Goal: Transaction & Acquisition: Purchase product/service

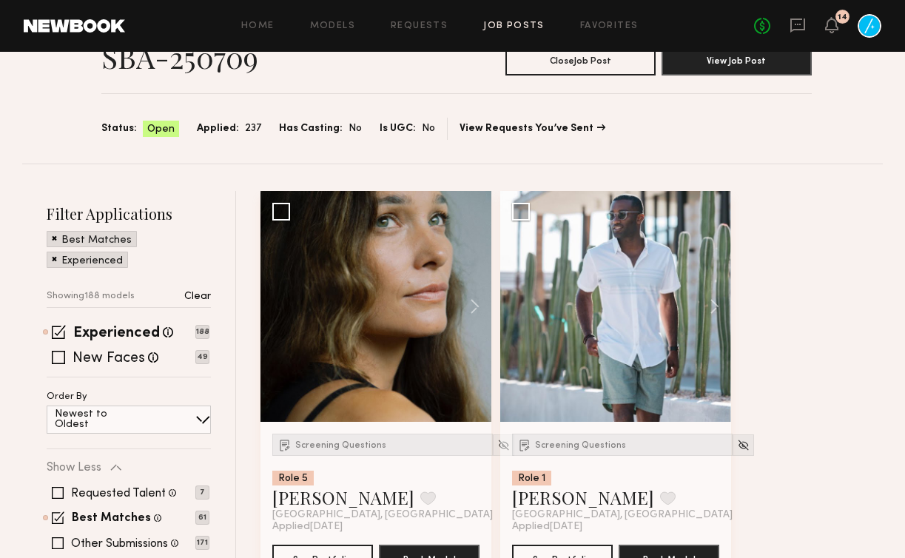
scroll to position [198, 0]
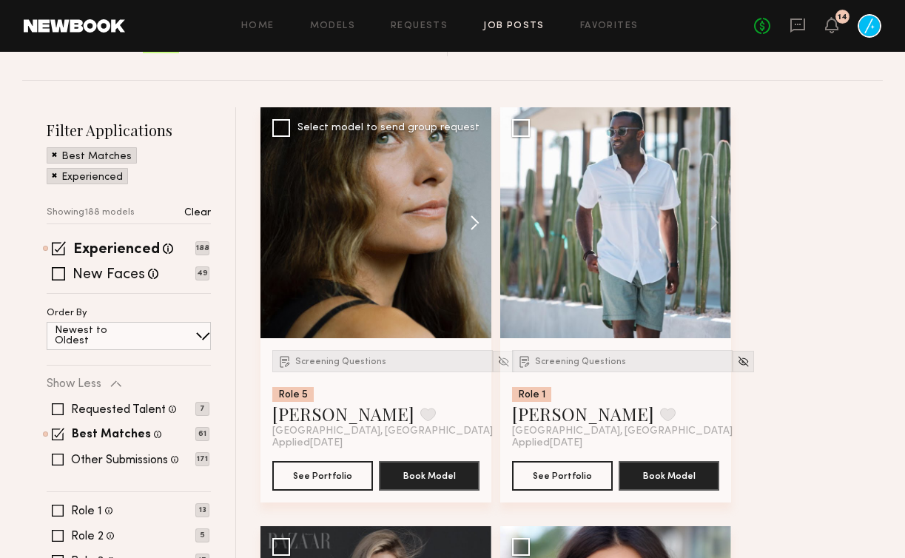
click at [472, 215] on button at bounding box center [467, 222] width 47 height 231
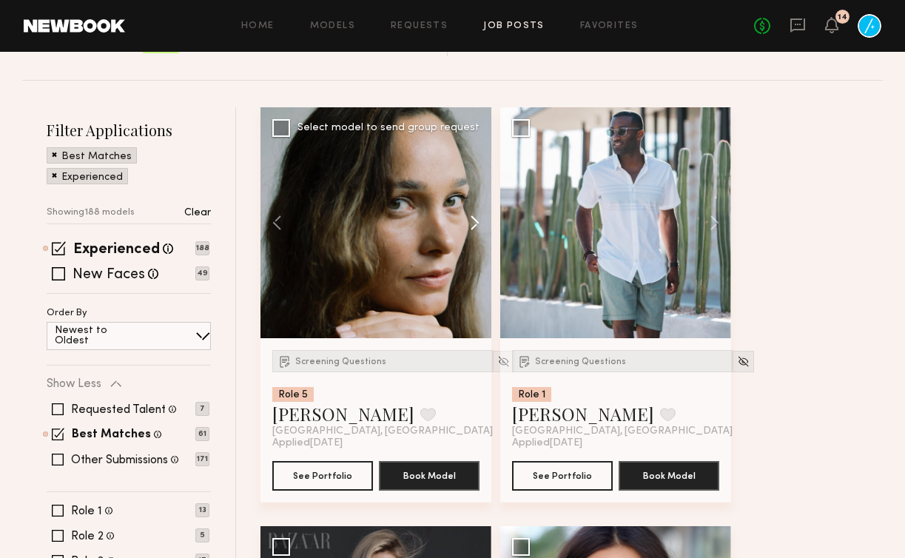
click at [472, 215] on button at bounding box center [467, 222] width 47 height 231
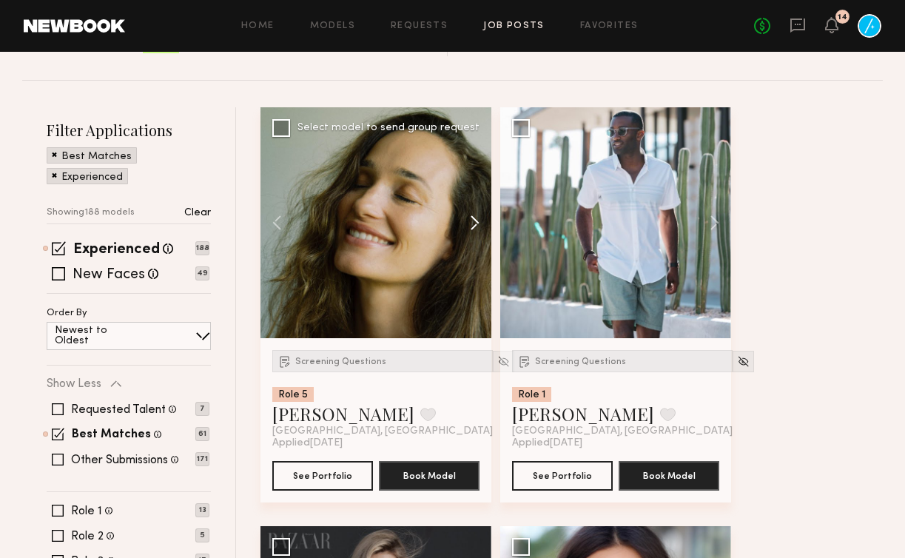
click at [472, 215] on button at bounding box center [467, 222] width 47 height 231
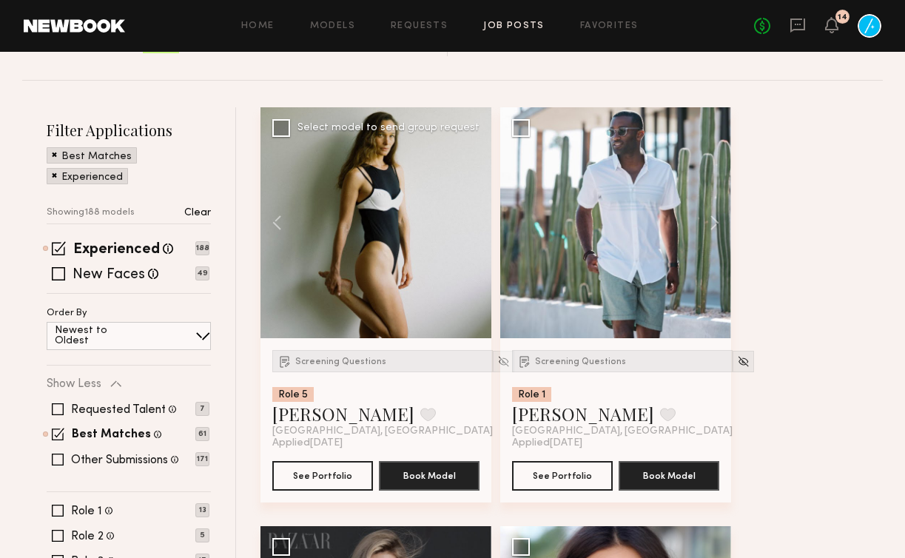
click at [472, 215] on div at bounding box center [376, 222] width 231 height 231
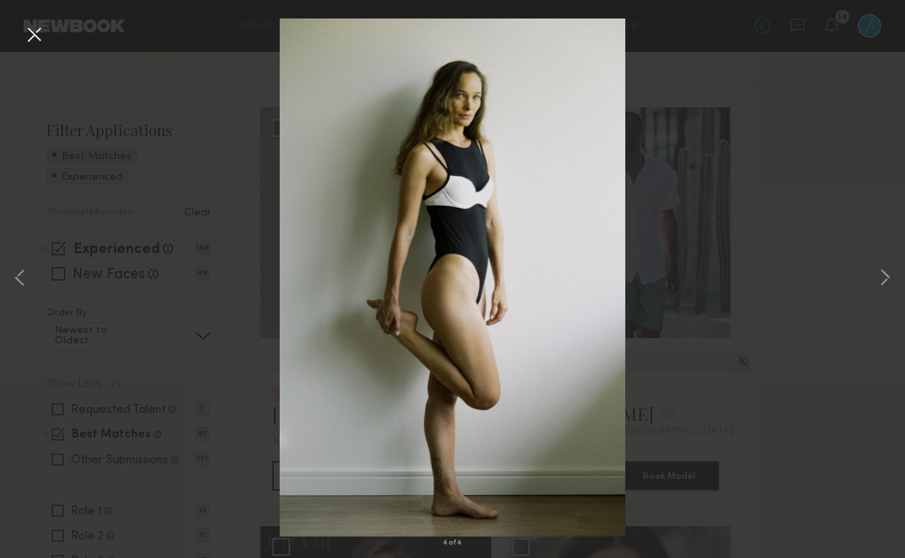
click at [41, 29] on button at bounding box center [34, 35] width 24 height 27
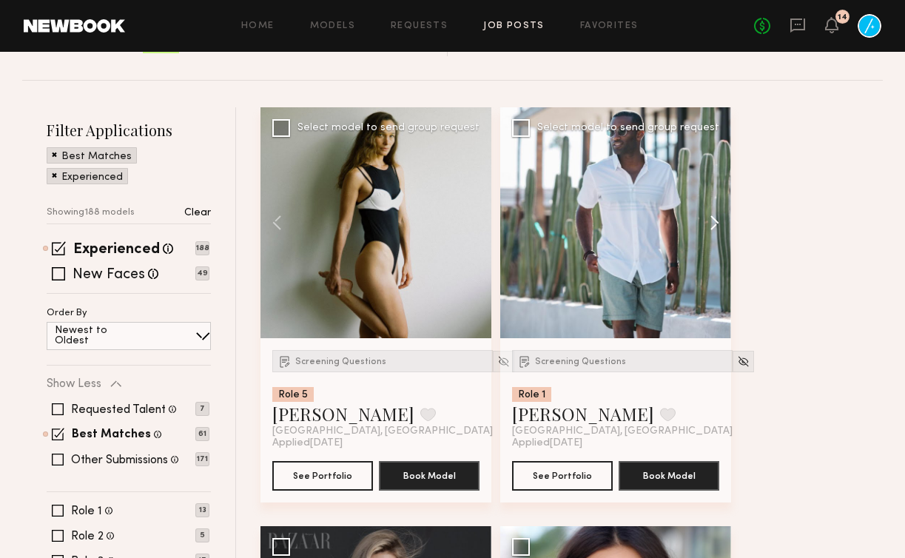
click at [723, 218] on button at bounding box center [707, 222] width 47 height 231
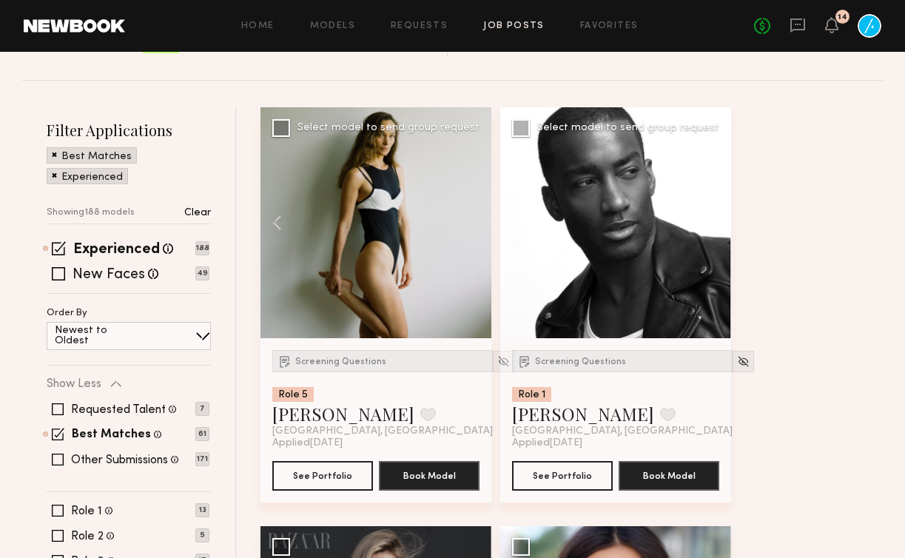
click at [723, 218] on button at bounding box center [707, 222] width 47 height 231
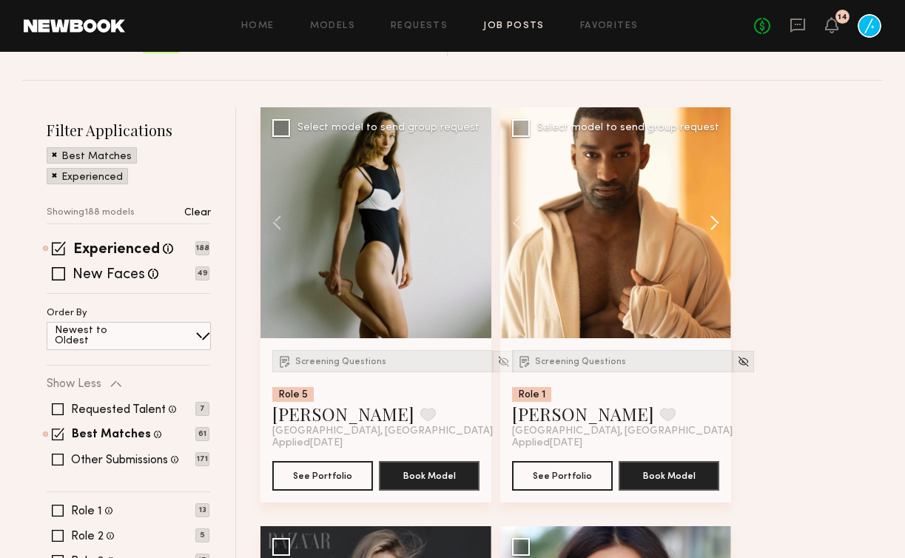
click at [723, 218] on button at bounding box center [707, 222] width 47 height 231
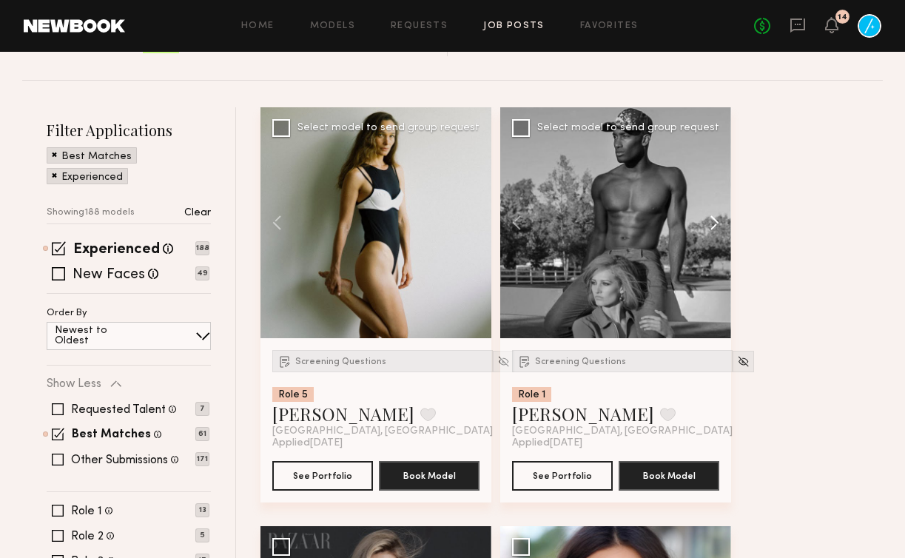
click at [723, 218] on button at bounding box center [707, 222] width 47 height 231
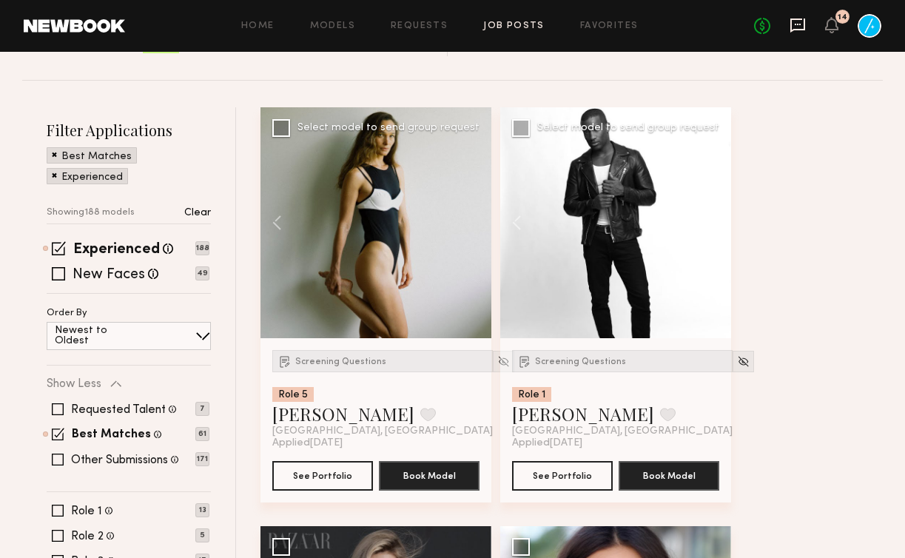
click at [800, 28] on icon at bounding box center [798, 25] width 16 height 16
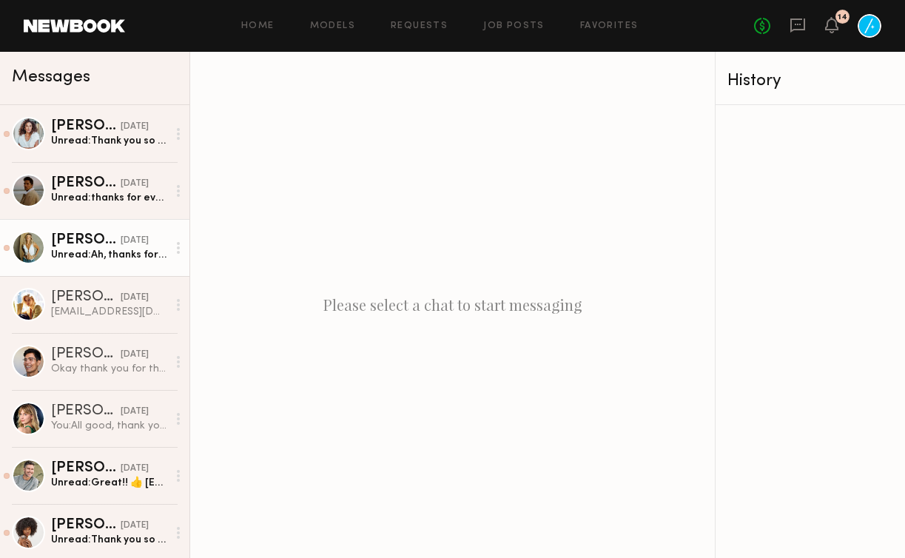
click at [89, 234] on div "[PERSON_NAME]" at bounding box center [86, 240] width 70 height 15
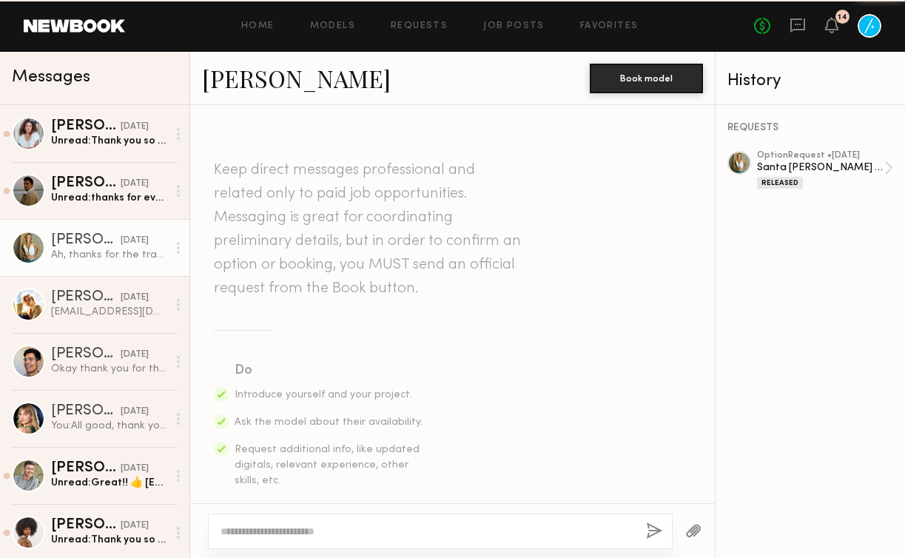
scroll to position [829, 0]
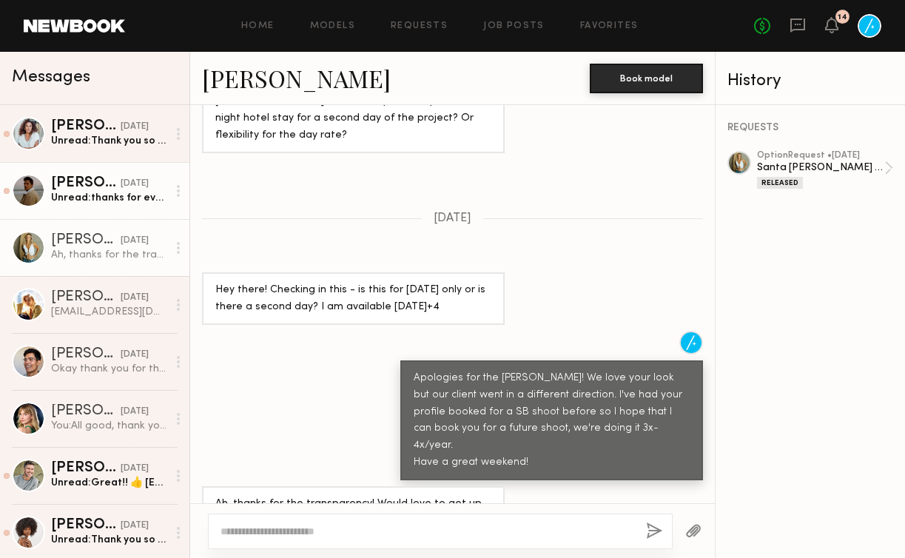
click at [105, 196] on div "Unread: thanks for everything" at bounding box center [109, 198] width 116 height 14
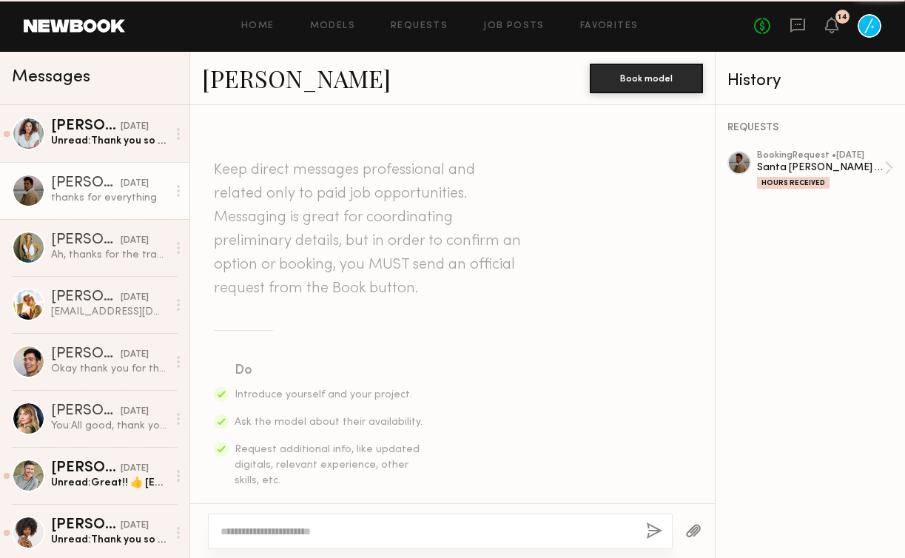
scroll to position [1043, 0]
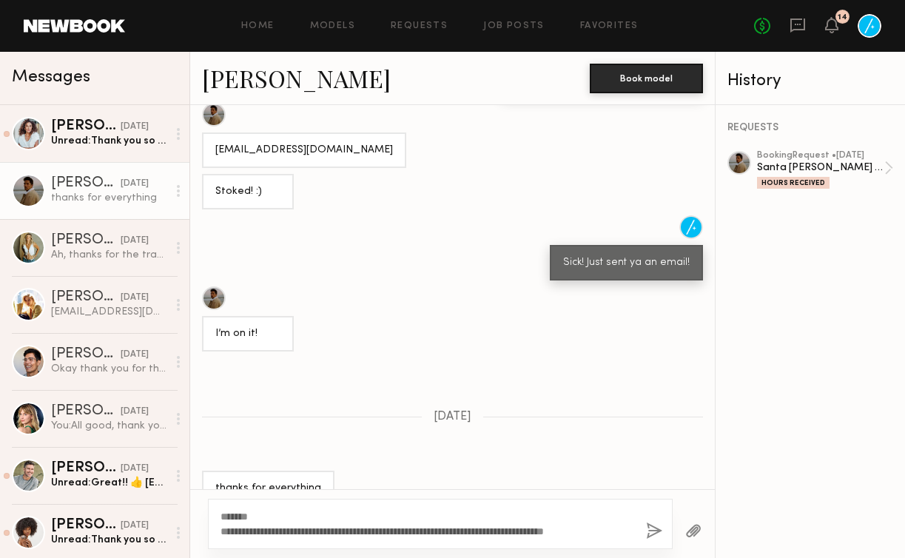
type textarea "**********"
click at [647, 530] on button "button" at bounding box center [654, 532] width 16 height 19
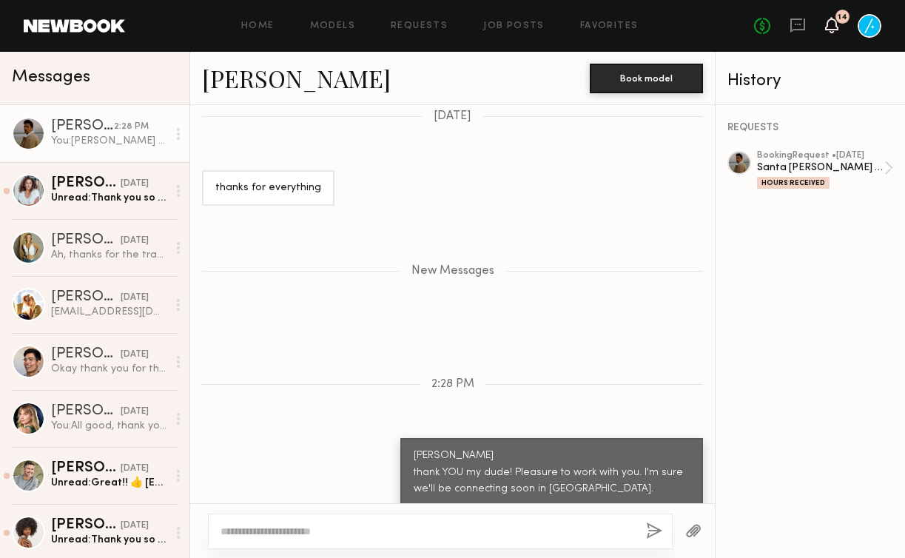
click at [834, 19] on icon at bounding box center [832, 24] width 12 height 10
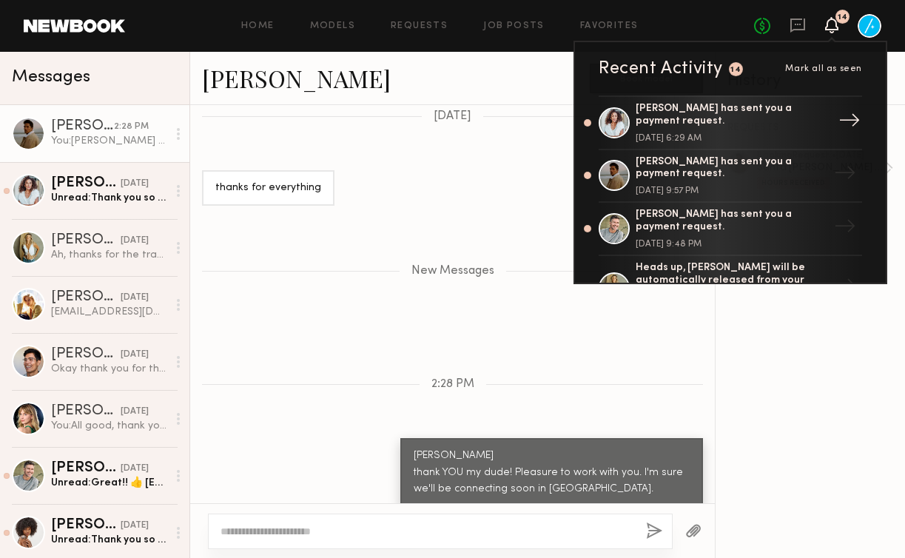
click at [743, 115] on div "[PERSON_NAME] has sent you a payment request." at bounding box center [732, 115] width 193 height 25
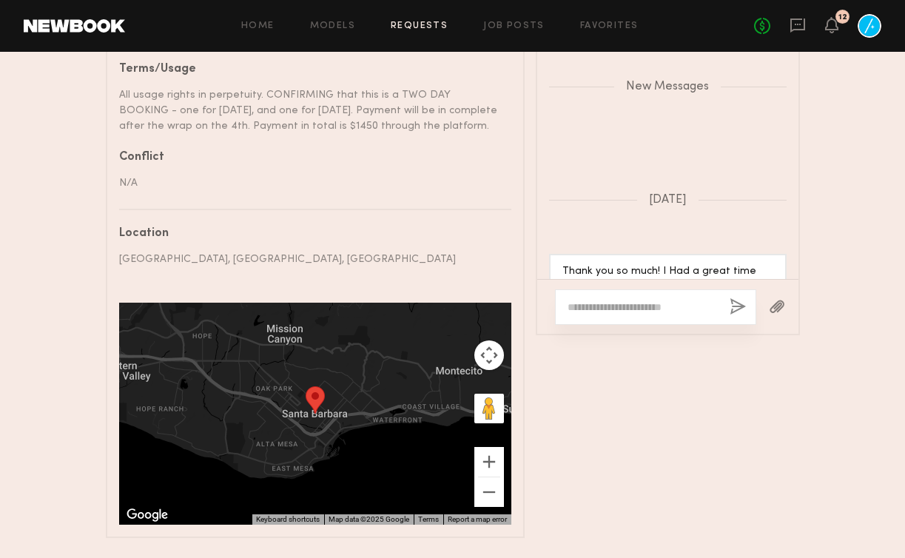
scroll to position [1060, 0]
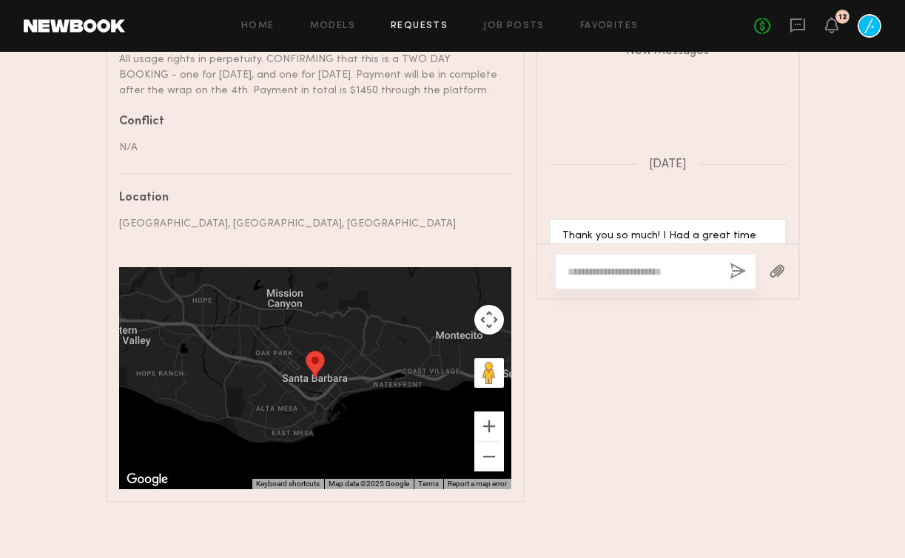
click at [606, 264] on textarea at bounding box center [643, 271] width 150 height 15
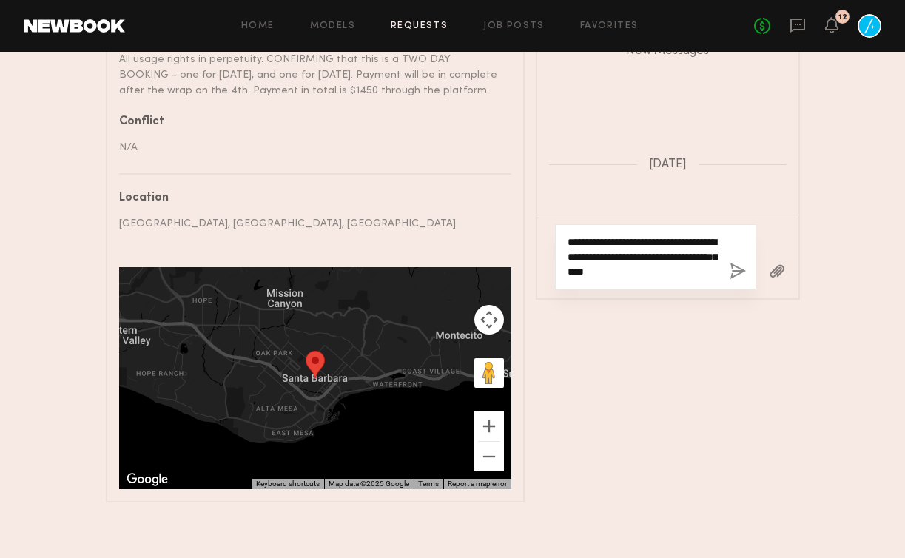
type textarea "**********"
click at [737, 263] on button "button" at bounding box center [738, 272] width 16 height 19
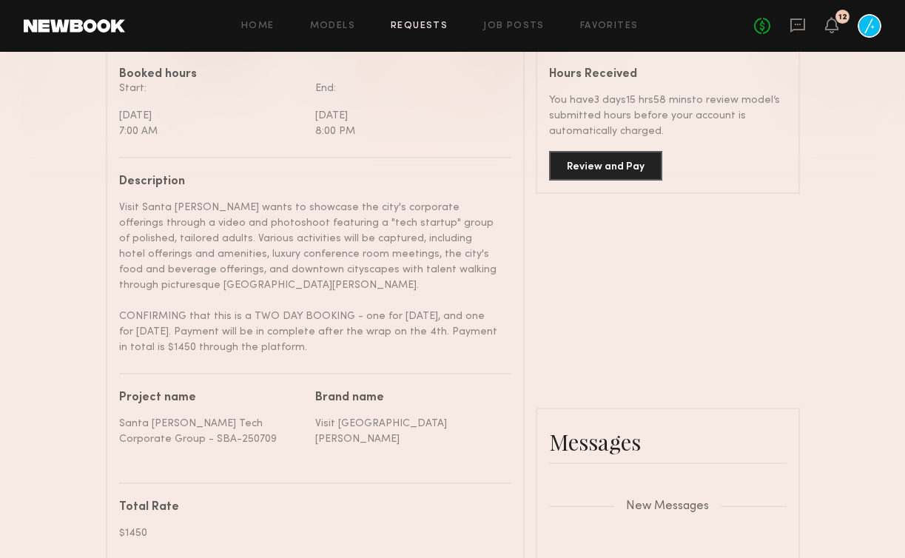
scroll to position [385, 0]
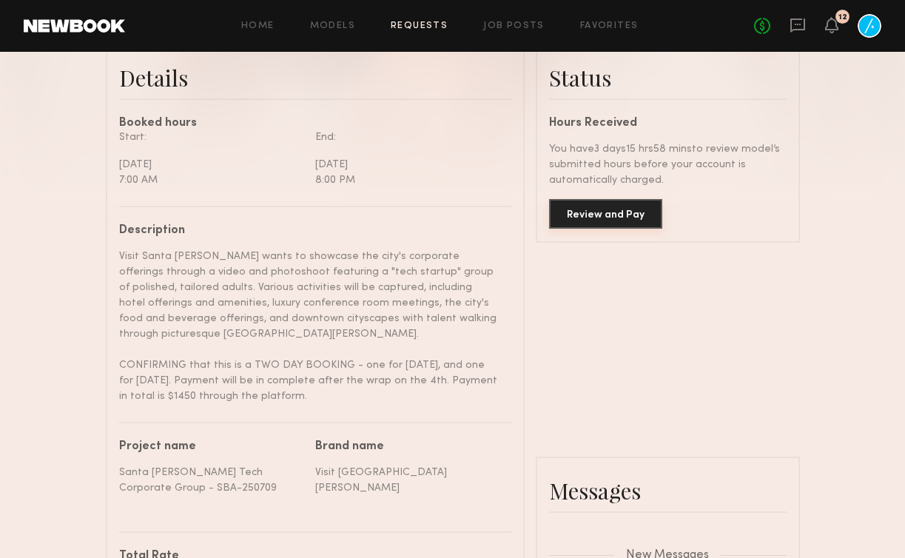
click at [632, 212] on button "Review and Pay" at bounding box center [605, 214] width 113 height 30
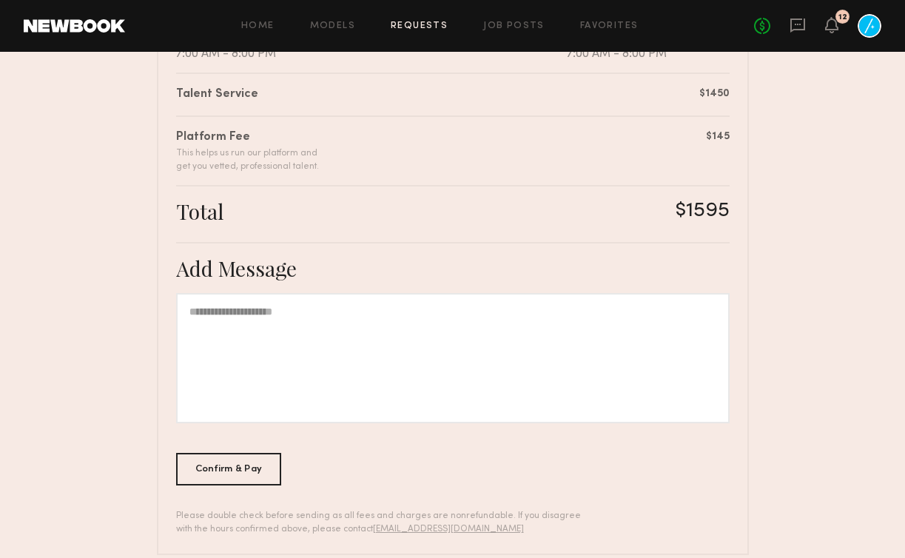
scroll to position [377, 0]
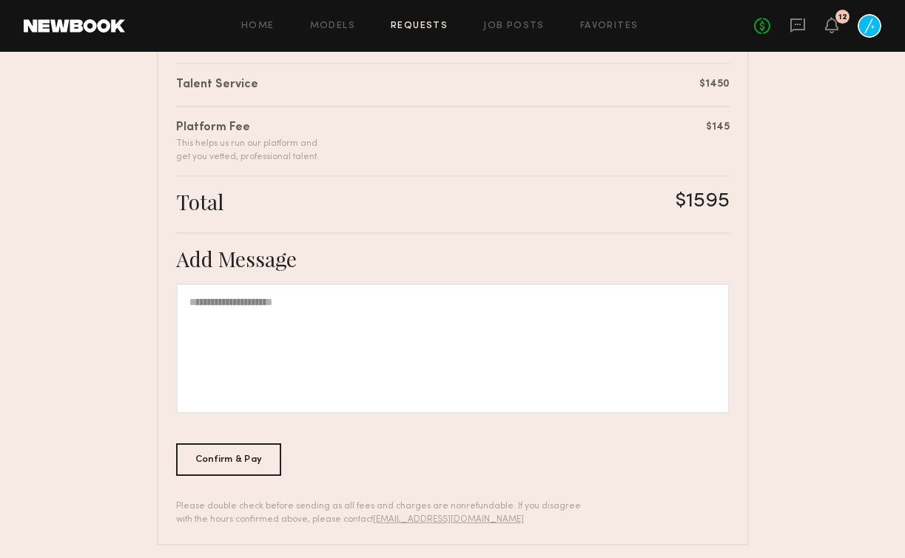
click at [463, 333] on div at bounding box center [453, 349] width 554 height 130
drag, startPoint x: 486, startPoint y: 303, endPoint x: 305, endPoint y: 301, distance: 181.4
click at [305, 301] on div "**********" at bounding box center [453, 349] width 554 height 130
click at [204, 457] on div "Confirm & Pay" at bounding box center [229, 459] width 106 height 33
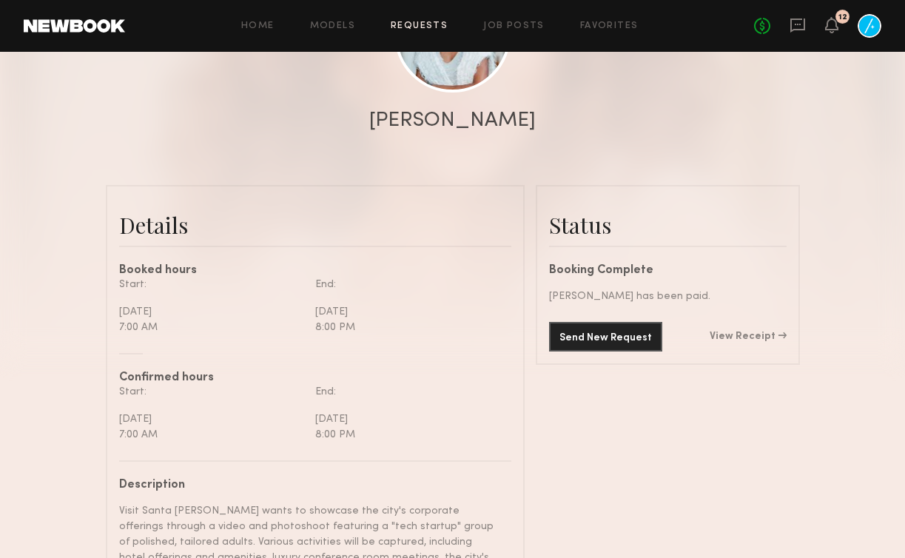
scroll to position [153, 0]
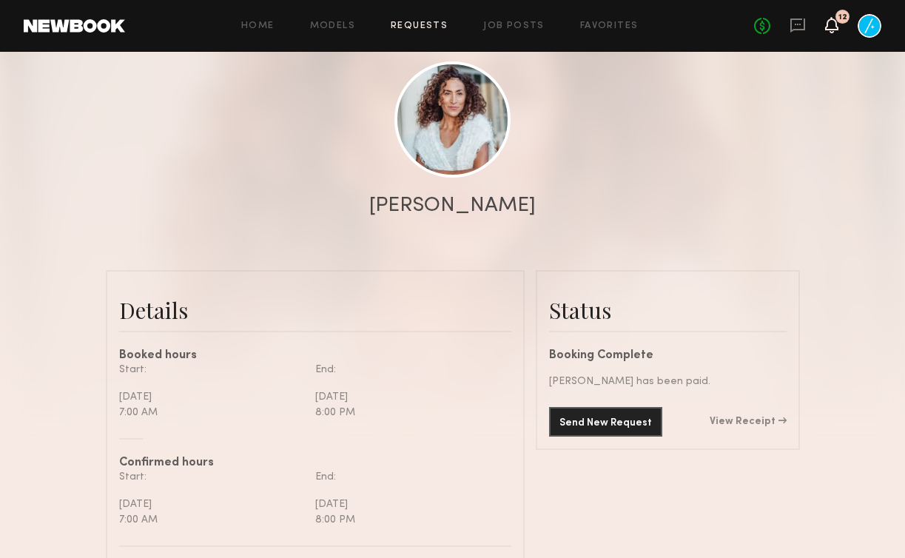
click at [831, 20] on icon at bounding box center [832, 24] width 12 height 10
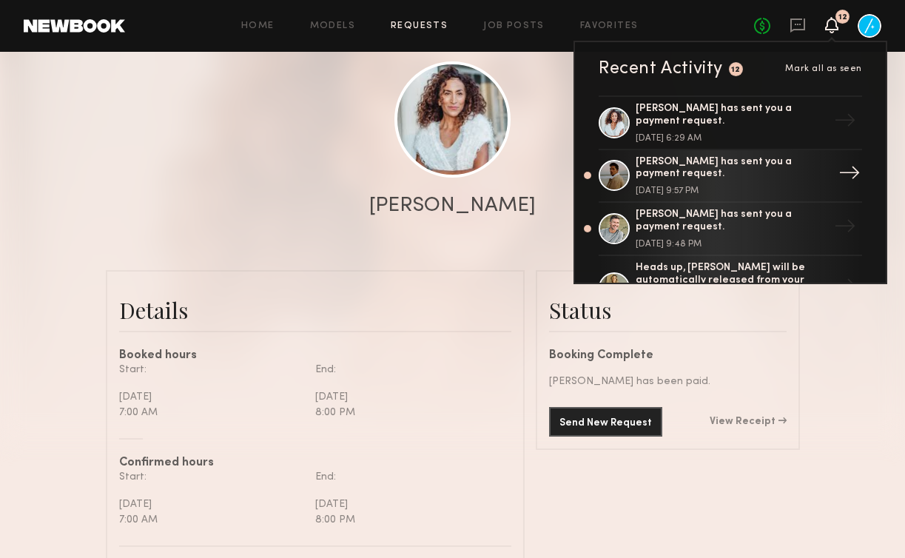
click at [746, 171] on div "[PERSON_NAME] has sent you a payment request." at bounding box center [732, 168] width 193 height 25
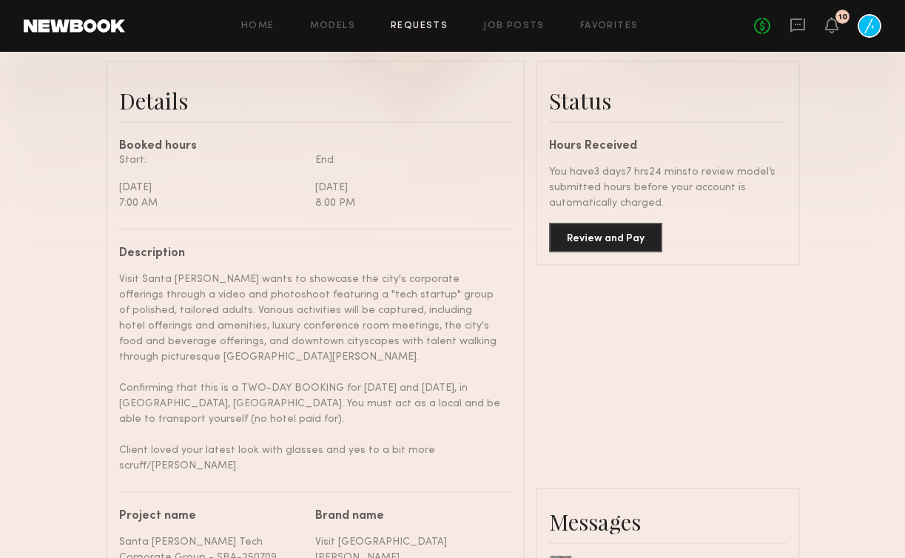
scroll to position [364, 0]
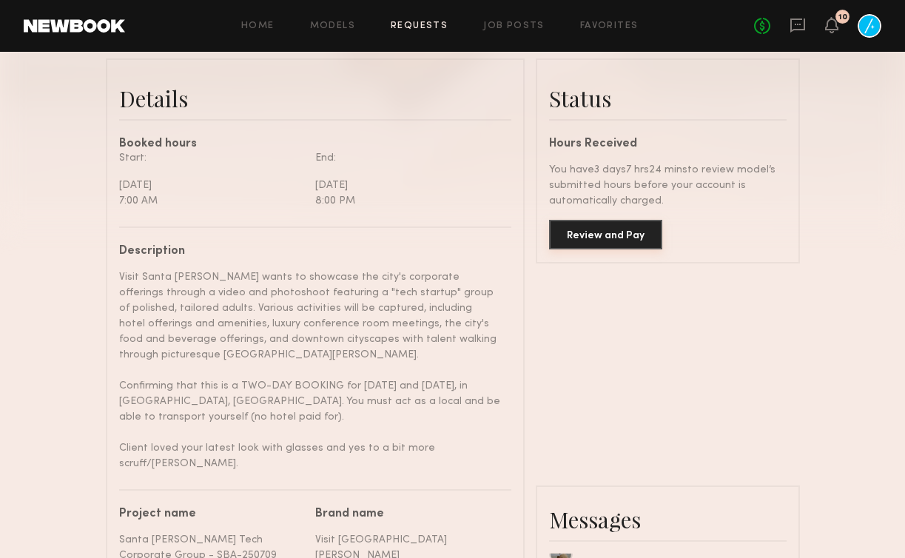
click at [587, 222] on button "Review and Pay" at bounding box center [605, 235] width 113 height 30
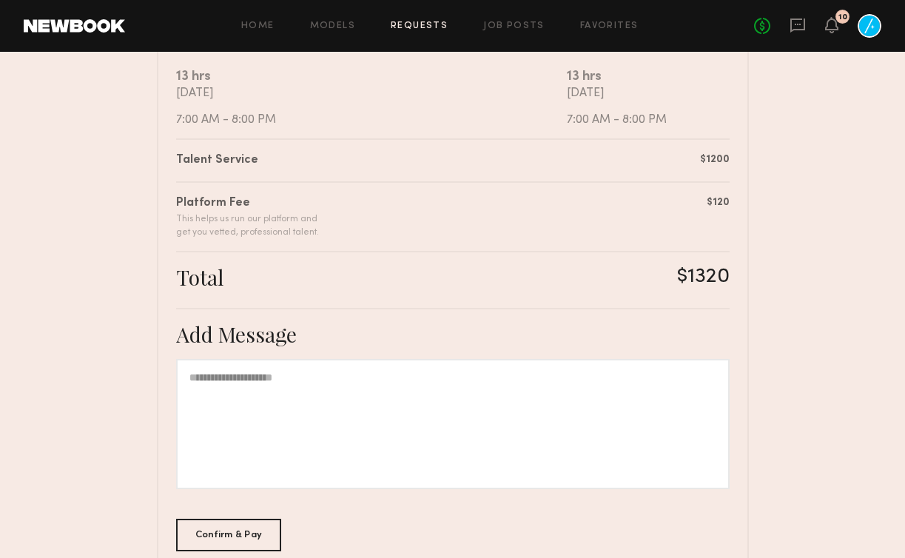
scroll to position [307, 0]
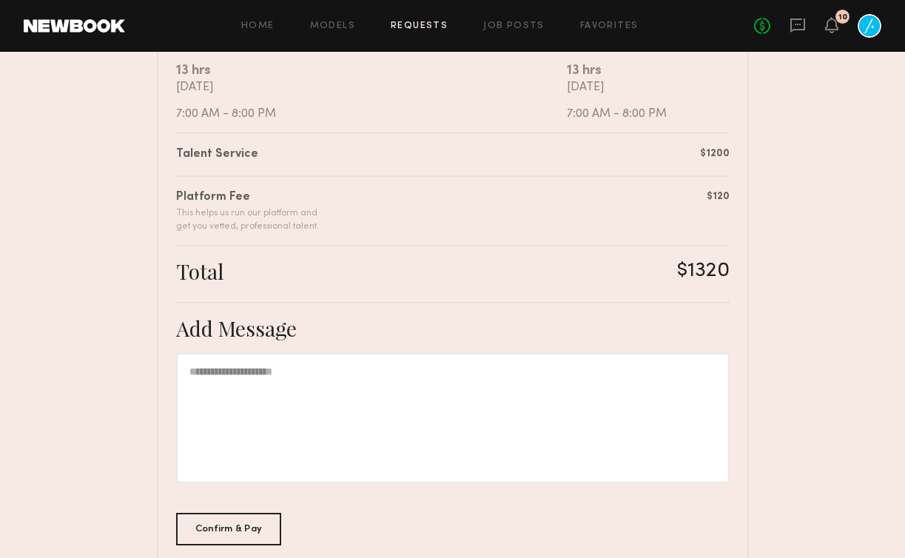
click at [475, 389] on div at bounding box center [453, 418] width 554 height 130
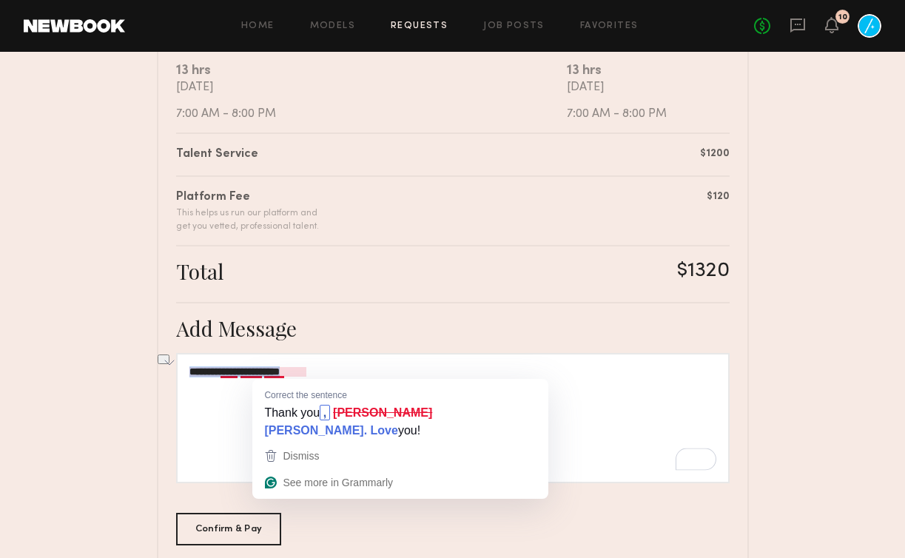
click at [312, 371] on div "**********" at bounding box center [453, 418] width 554 height 130
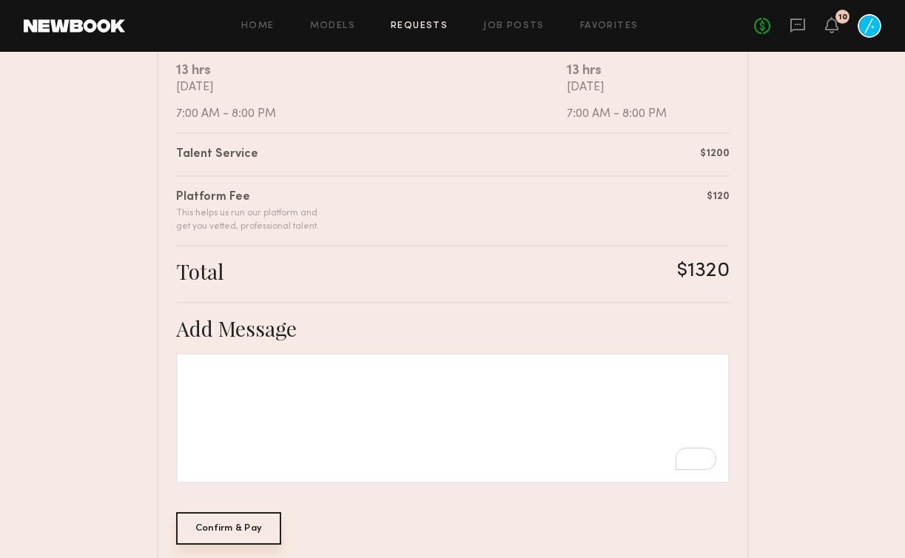
click at [213, 527] on div "Confirm & Pay" at bounding box center [229, 528] width 106 height 33
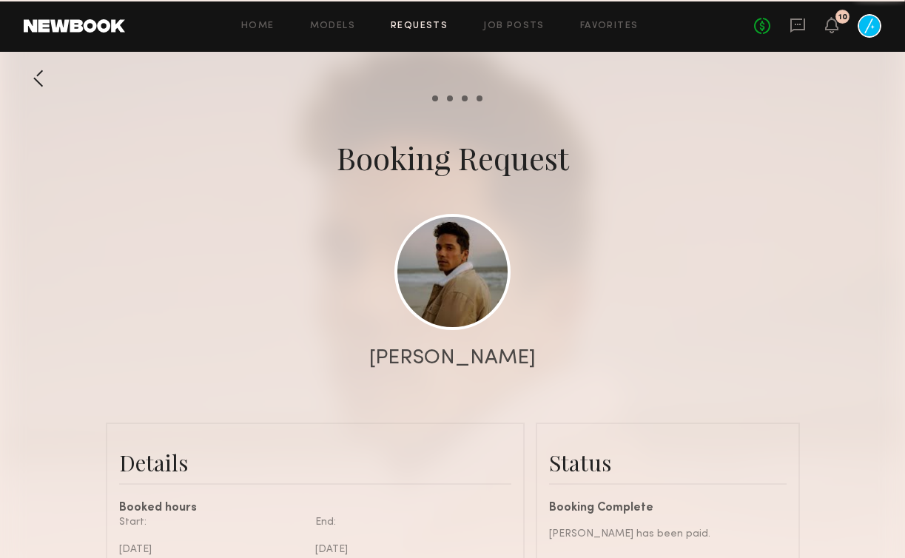
scroll to position [1378, 0]
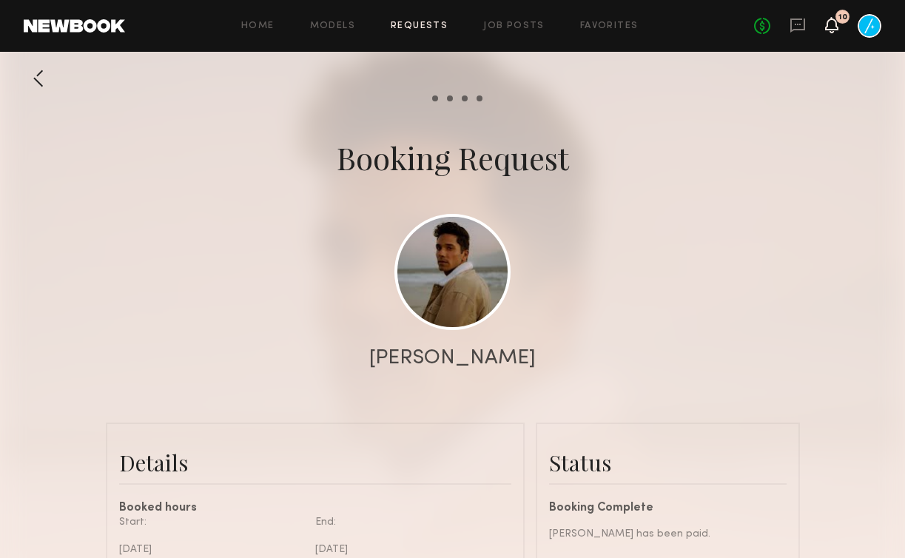
click at [836, 21] on icon at bounding box center [832, 24] width 12 height 10
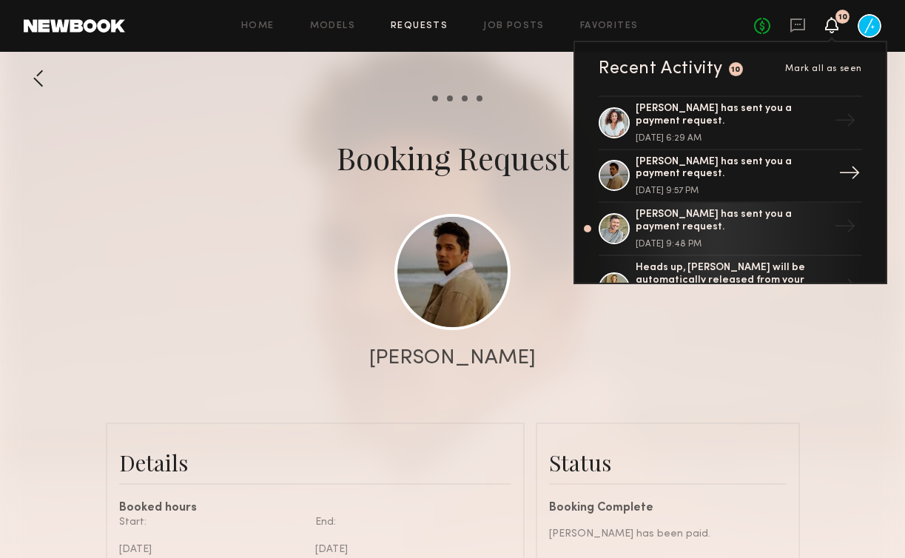
click at [736, 172] on div "[PERSON_NAME] has sent you a payment request." at bounding box center [732, 168] width 193 height 25
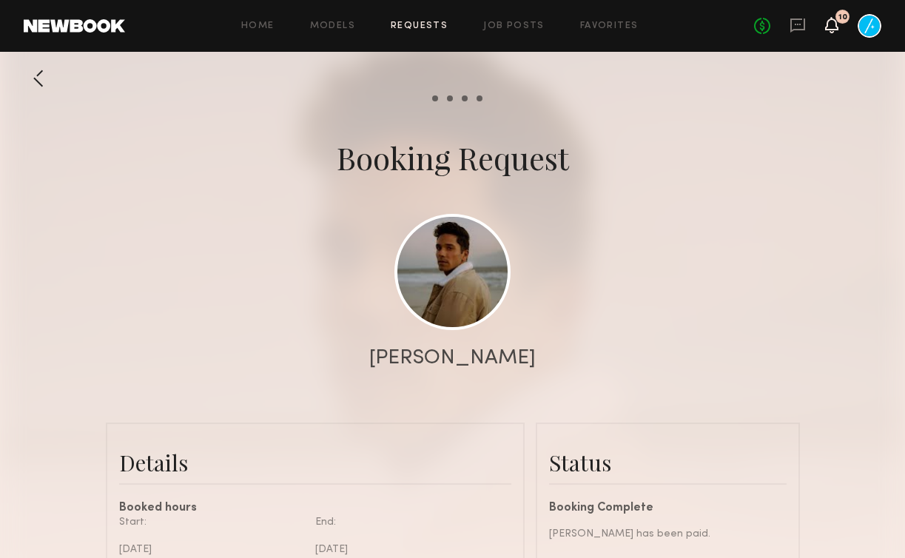
click at [834, 23] on icon at bounding box center [832, 24] width 12 height 10
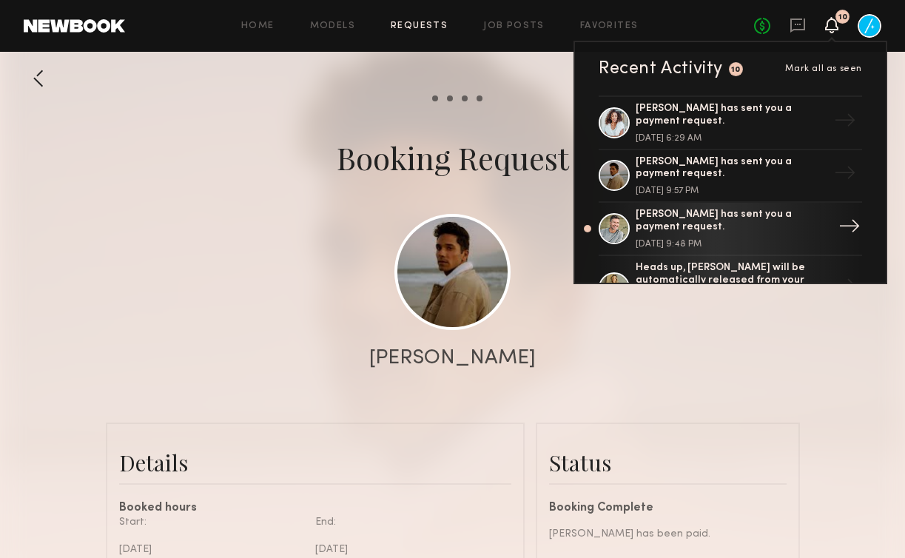
click at [751, 215] on div "[PERSON_NAME] has sent you a payment request." at bounding box center [732, 221] width 193 height 25
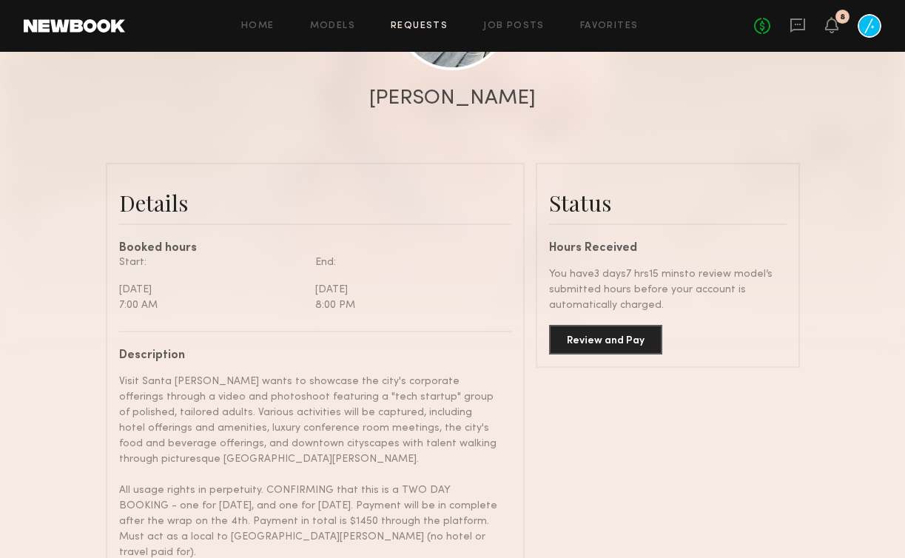
scroll to position [262, 0]
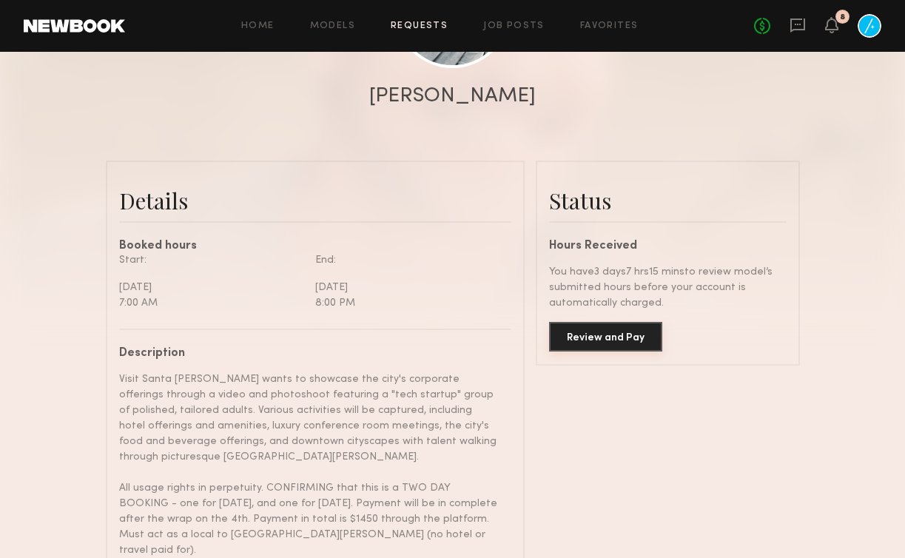
click at [607, 349] on button "Review and Pay" at bounding box center [605, 337] width 113 height 30
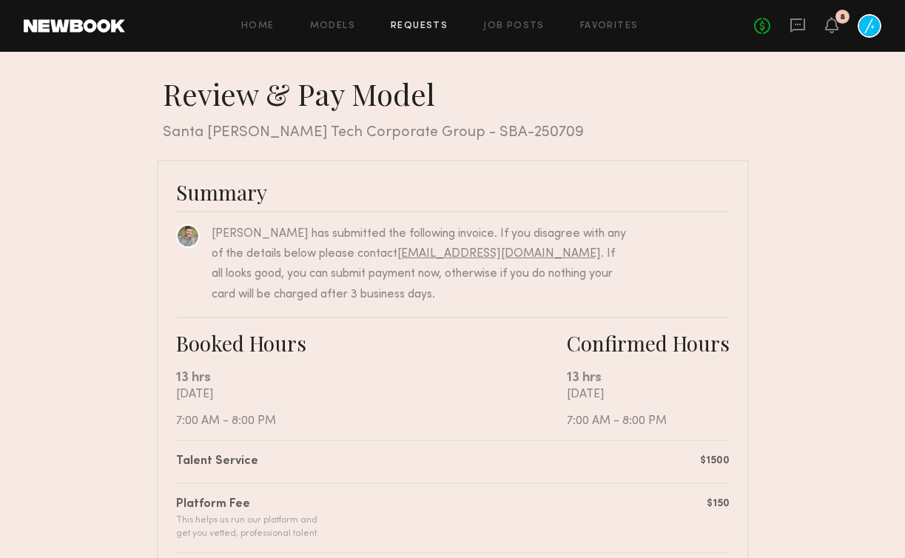
click at [72, 298] on nb-booking-payment "Review & Pay Model Review & Pay Model Santa [PERSON_NAME] Tech Corporate Group …" at bounding box center [452, 499] width 905 height 847
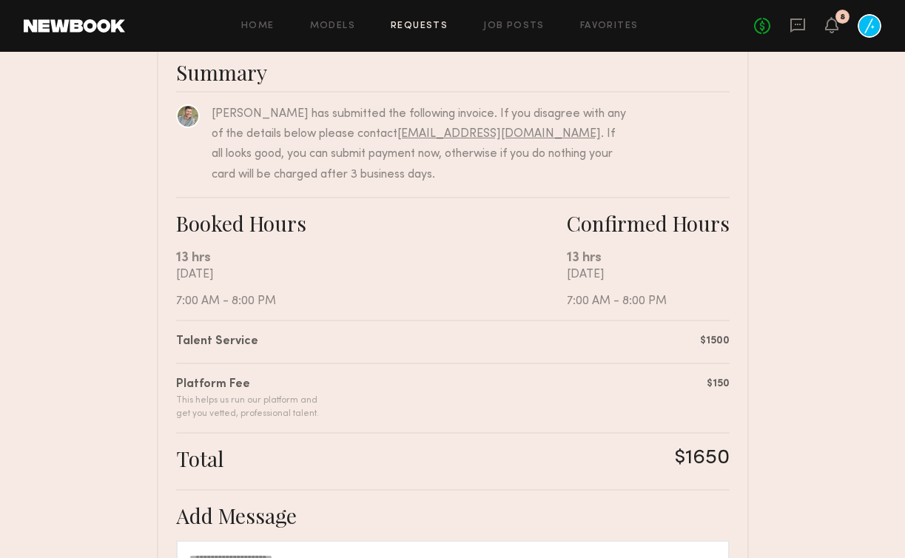
scroll to position [388, 0]
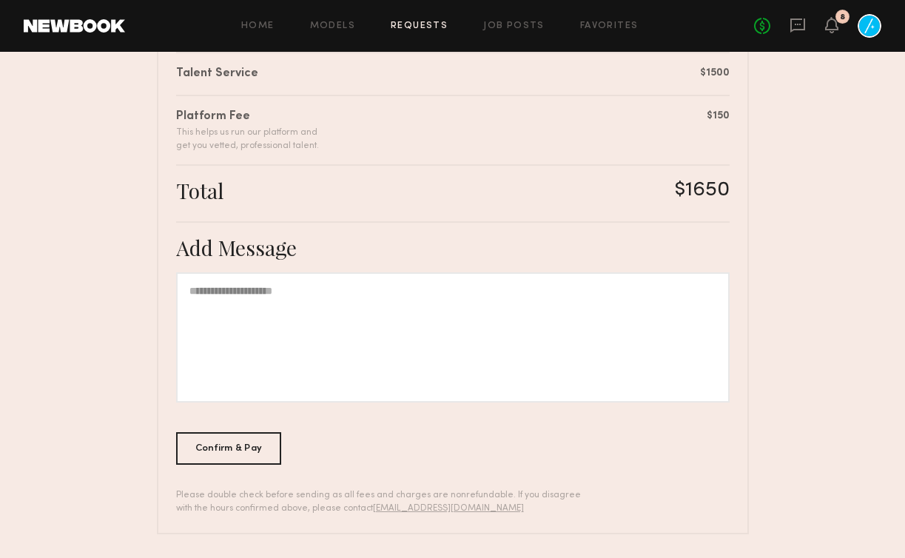
click at [336, 332] on div at bounding box center [453, 337] width 554 height 130
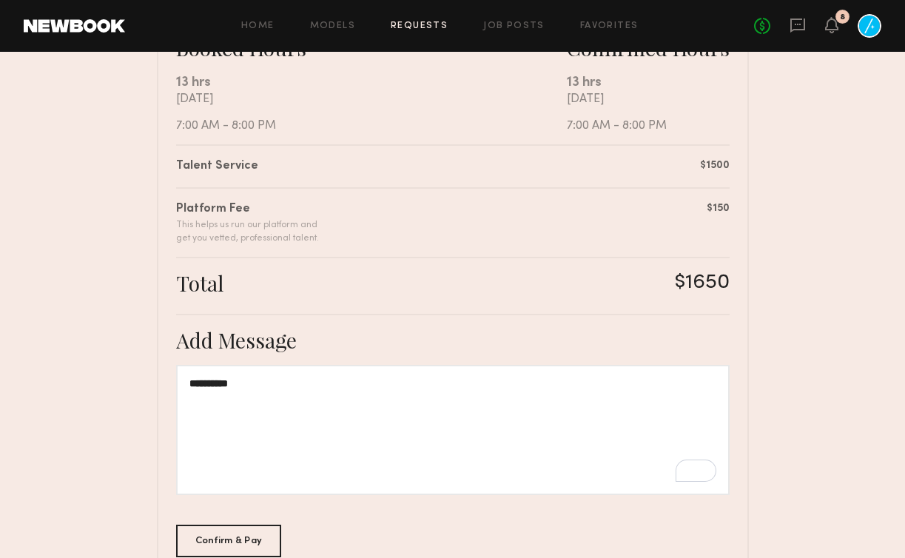
scroll to position [298, 0]
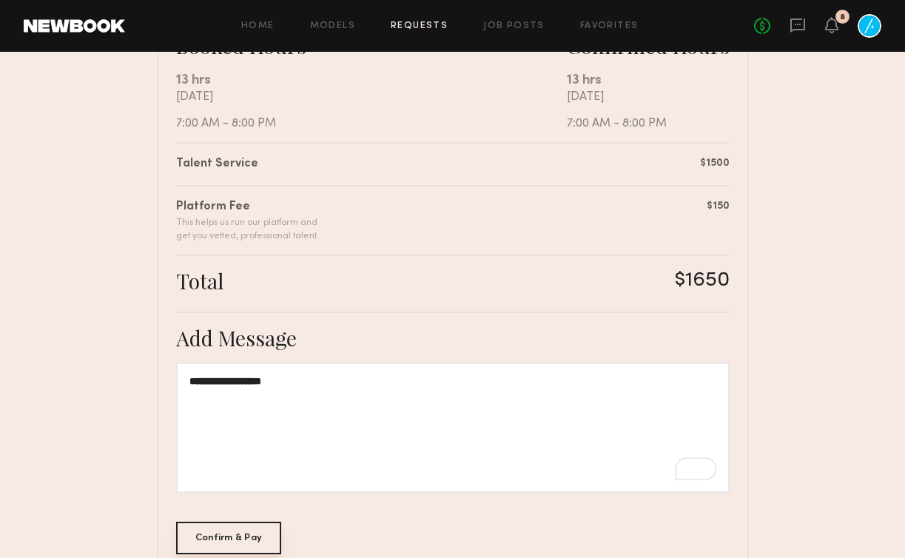
click at [212, 530] on div "Confirm & Pay" at bounding box center [229, 538] width 106 height 33
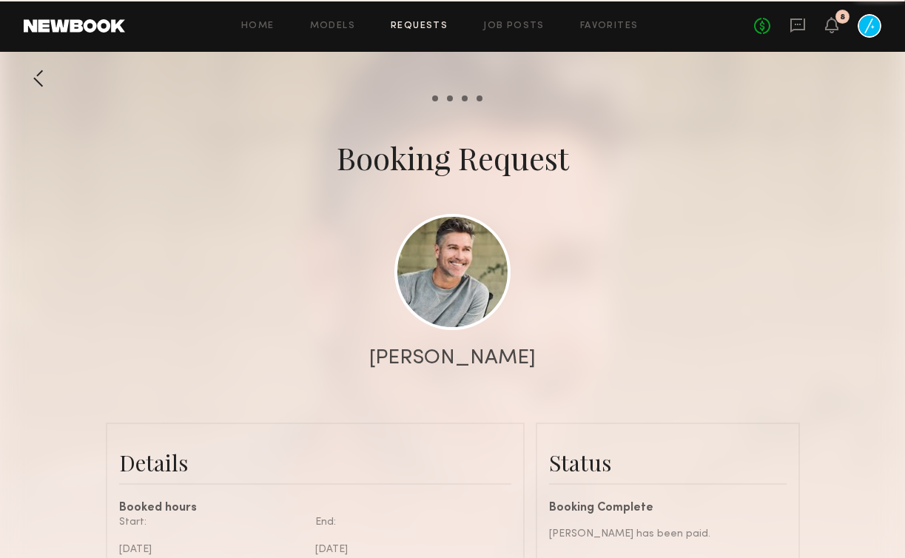
scroll to position [1776, 0]
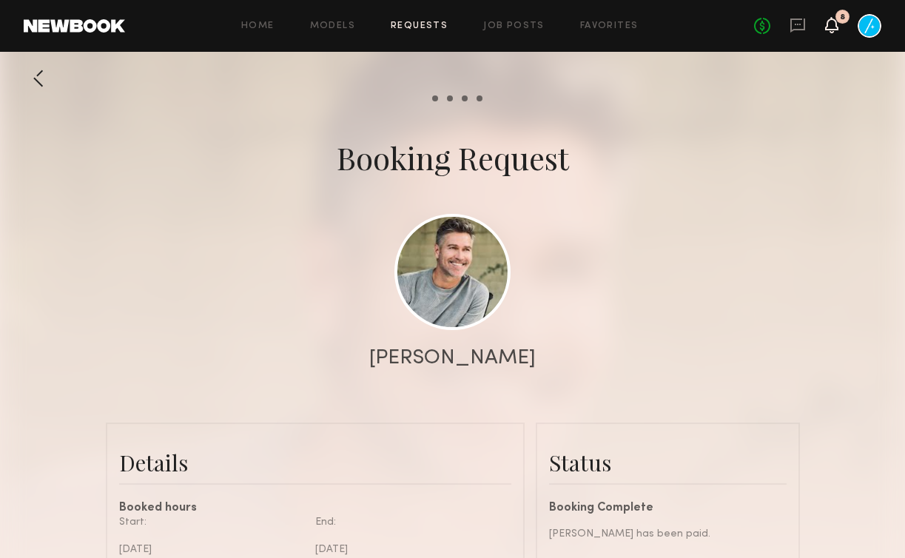
click at [833, 24] on icon at bounding box center [832, 24] width 12 height 10
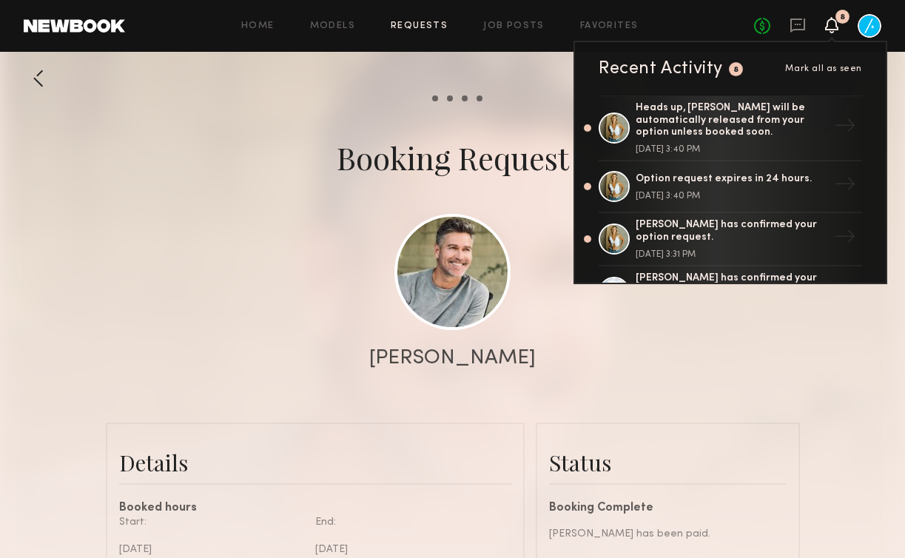
scroll to position [164, 0]
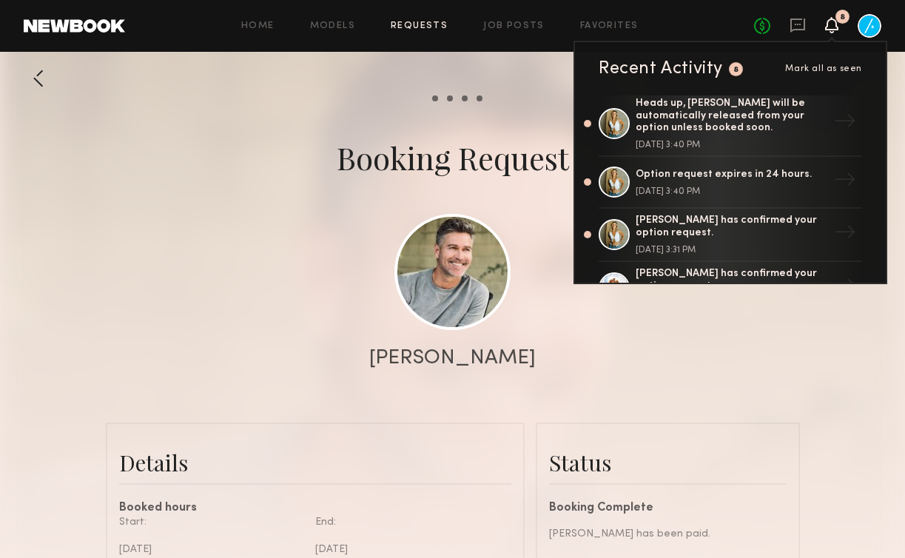
click at [301, 227] on div at bounding box center [452, 296] width 905 height 592
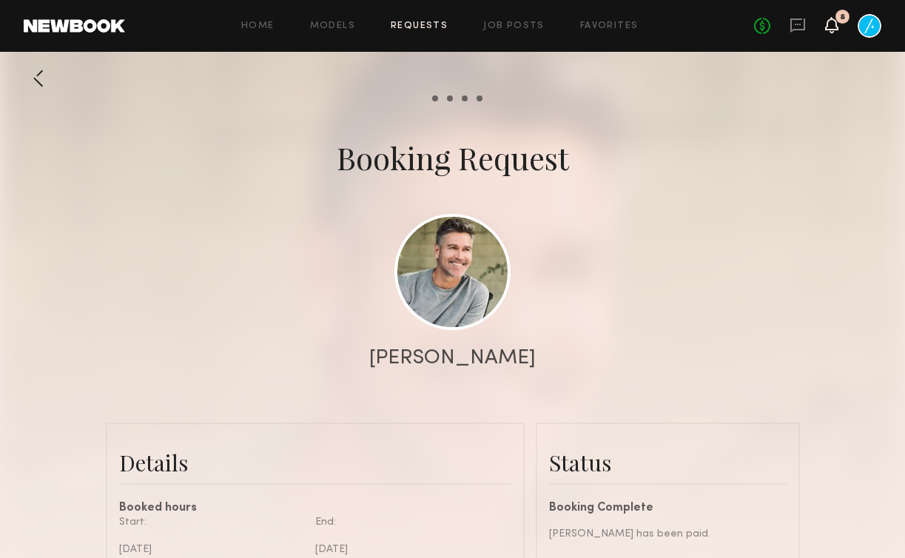
click at [835, 28] on icon at bounding box center [832, 24] width 12 height 10
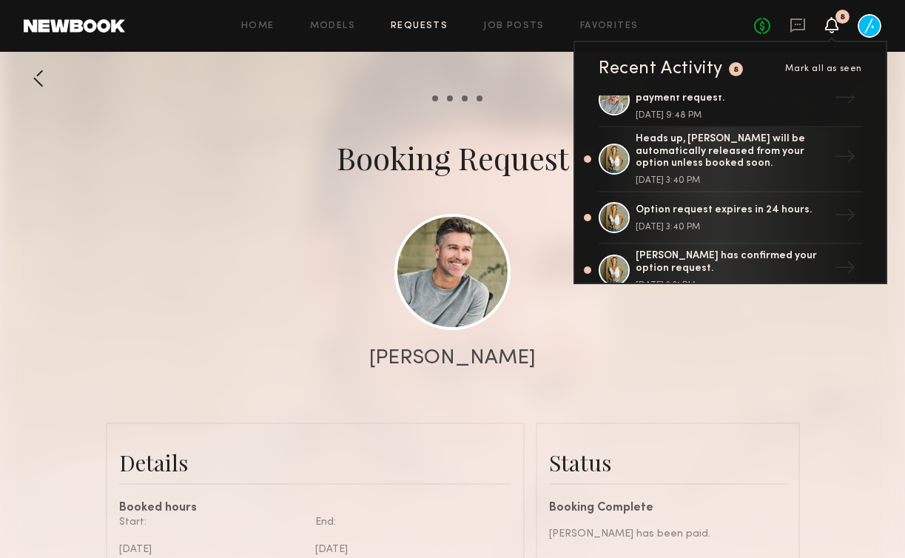
scroll to position [130, 0]
click at [764, 147] on div "Heads up, [PERSON_NAME] will be automatically released from your option unless …" at bounding box center [732, 150] width 193 height 37
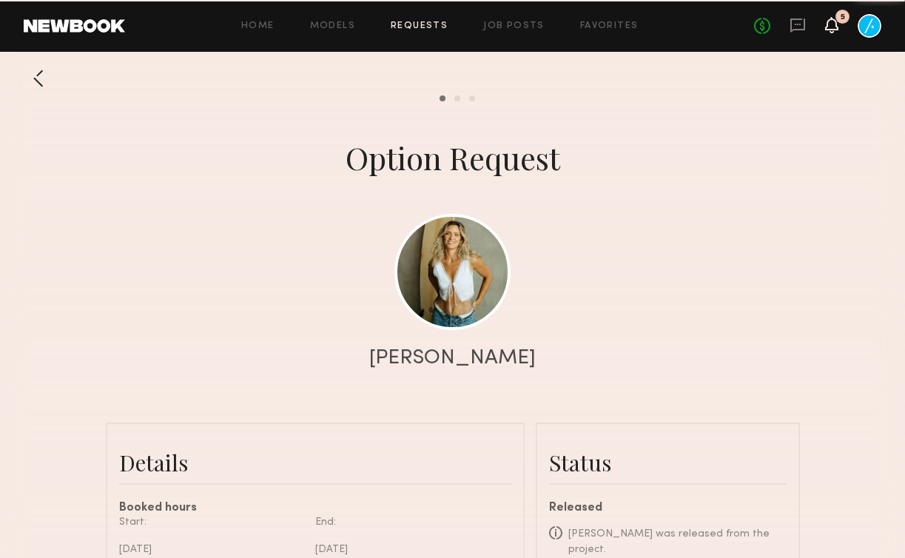
click at [831, 27] on icon at bounding box center [832, 24] width 12 height 10
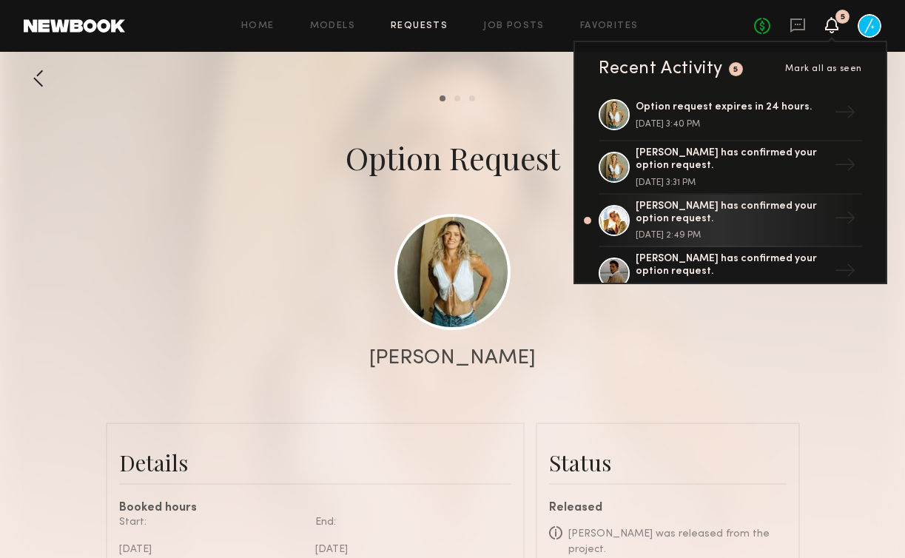
scroll to position [235, 0]
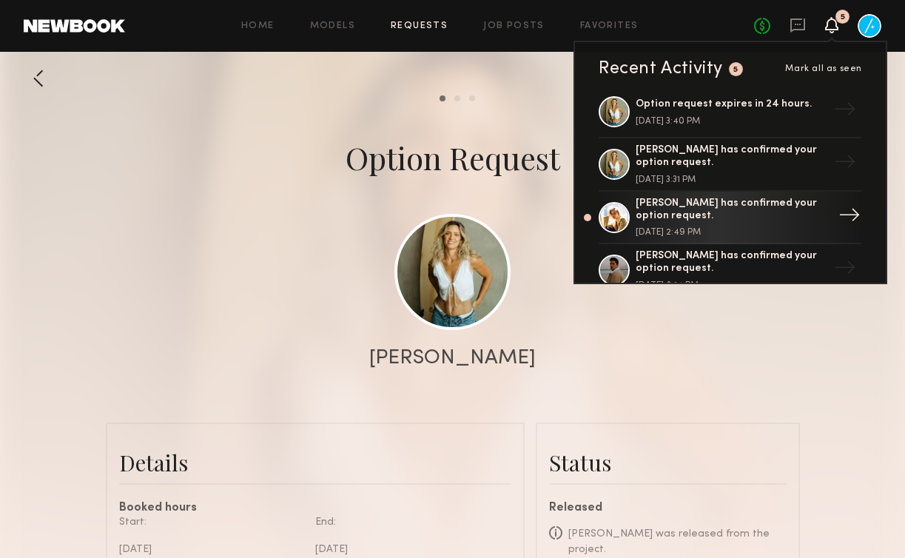
click at [754, 218] on div "[PERSON_NAME] has confirmed your option request." at bounding box center [732, 210] width 193 height 25
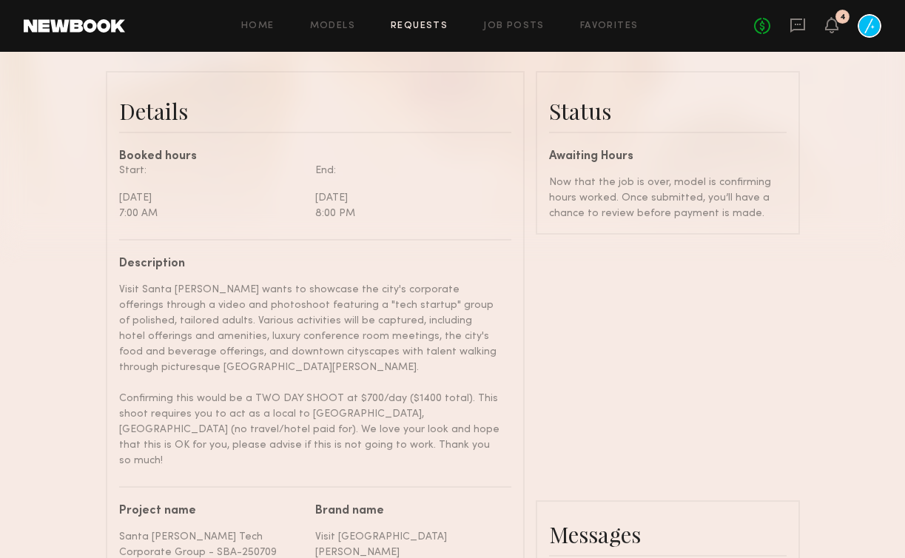
scroll to position [356, 0]
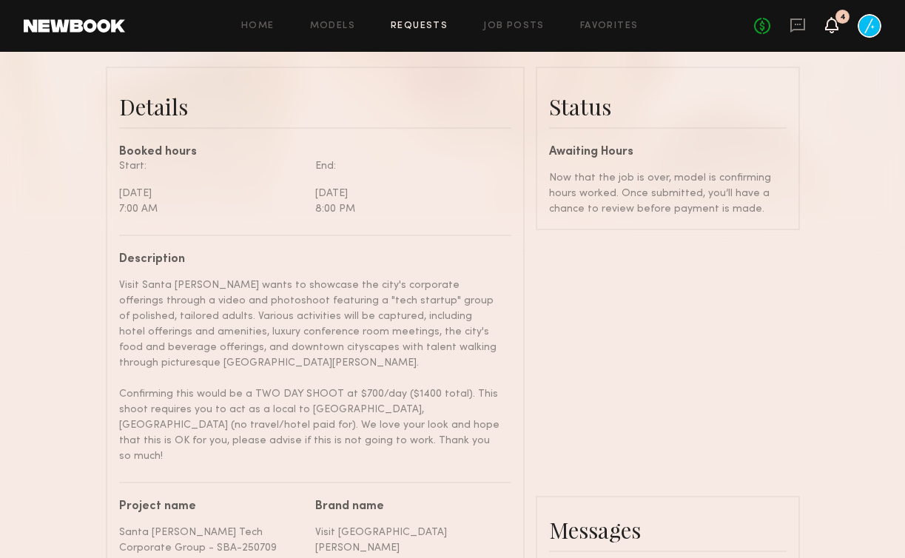
click at [836, 21] on icon at bounding box center [832, 24] width 12 height 10
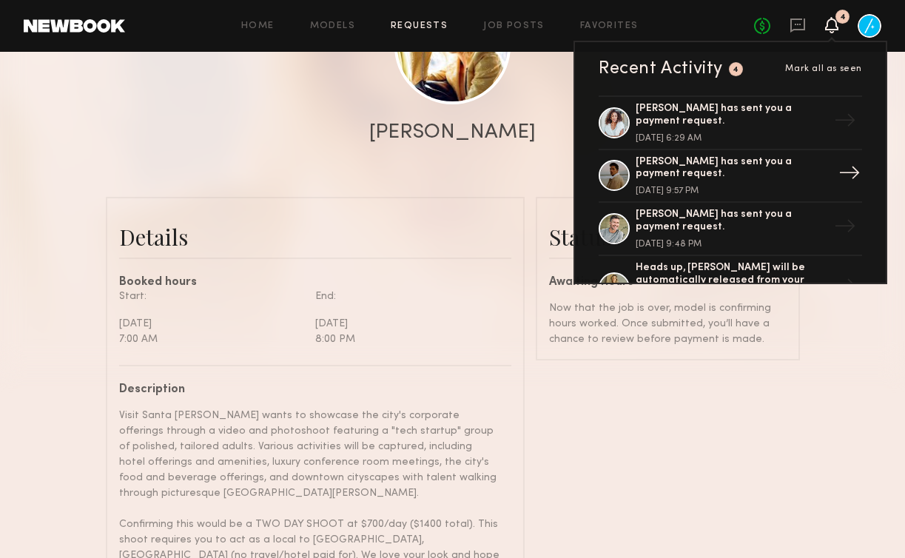
scroll to position [0, 0]
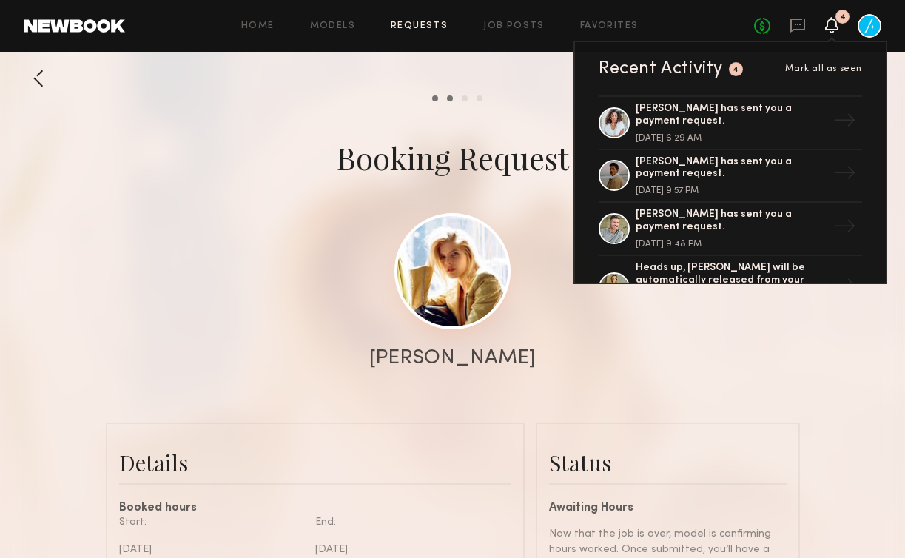
click at [455, 224] on link at bounding box center [453, 271] width 116 height 116
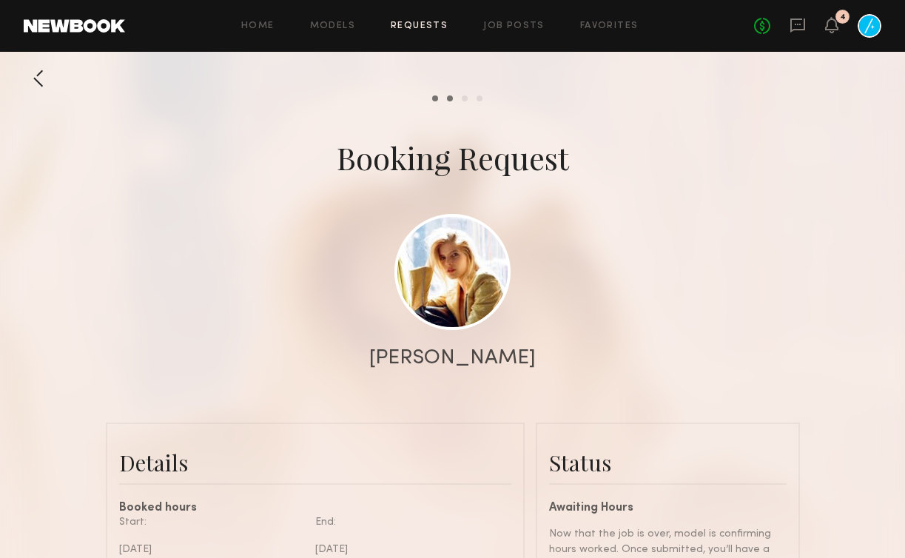
click at [840, 31] on div "No fees up to $5,000 4" at bounding box center [817, 26] width 127 height 24
click at [827, 29] on icon at bounding box center [832, 24] width 12 height 10
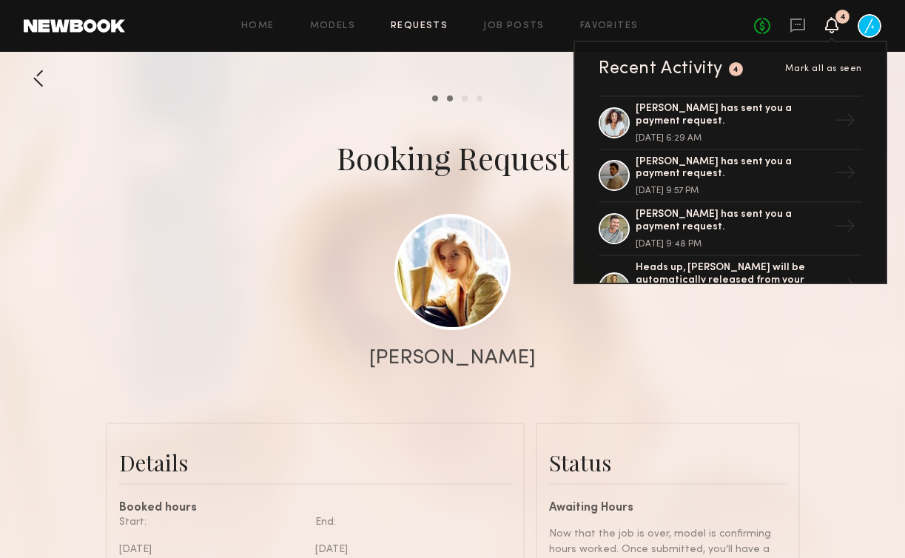
click at [850, 70] on span "Mark all as seen" at bounding box center [824, 68] width 77 height 9
